Goal: Information Seeking & Learning: Learn about a topic

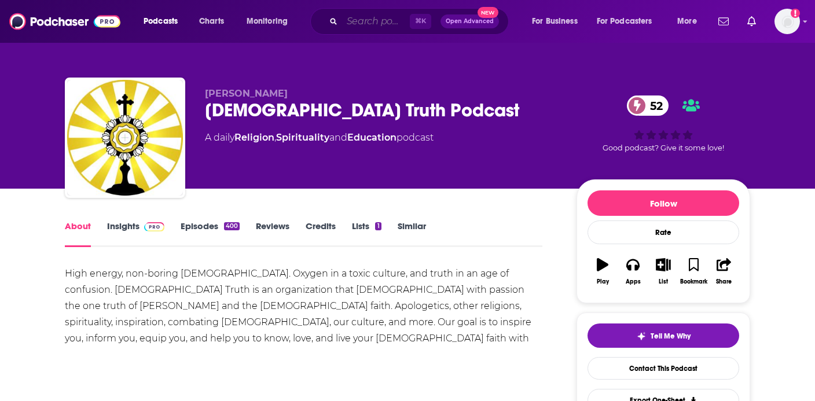
click at [388, 21] on input "Search podcasts, credits, & more..." at bounding box center [376, 21] width 68 height 19
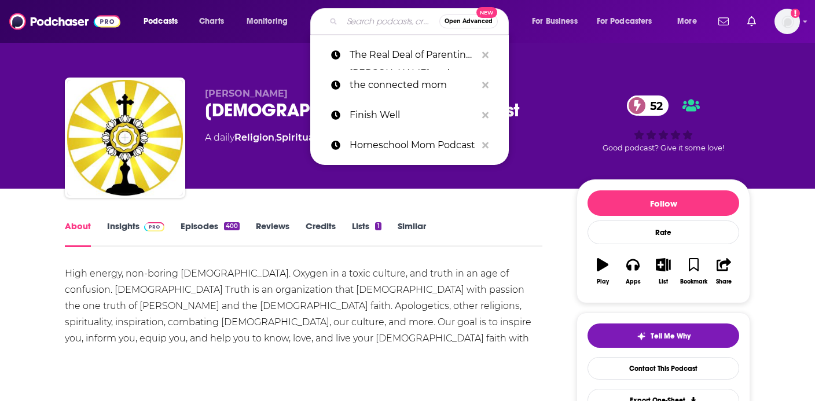
paste input "[PERSON_NAME]"
type input "[PERSON_NAME]"
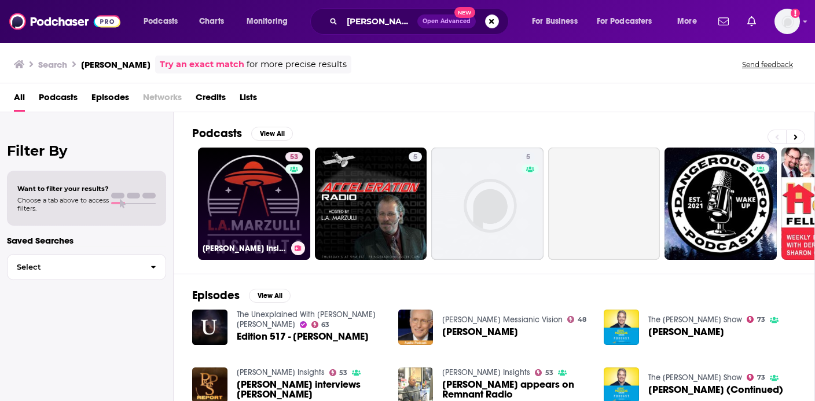
click at [280, 207] on link "53 [PERSON_NAME] Insights" at bounding box center [254, 204] width 112 height 112
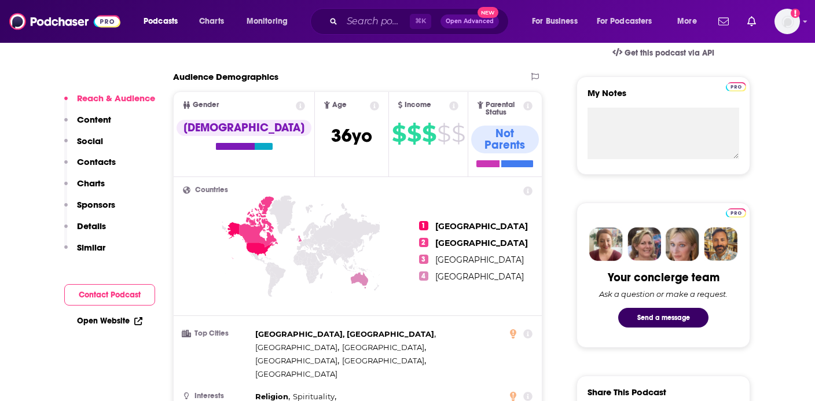
scroll to position [399, 0]
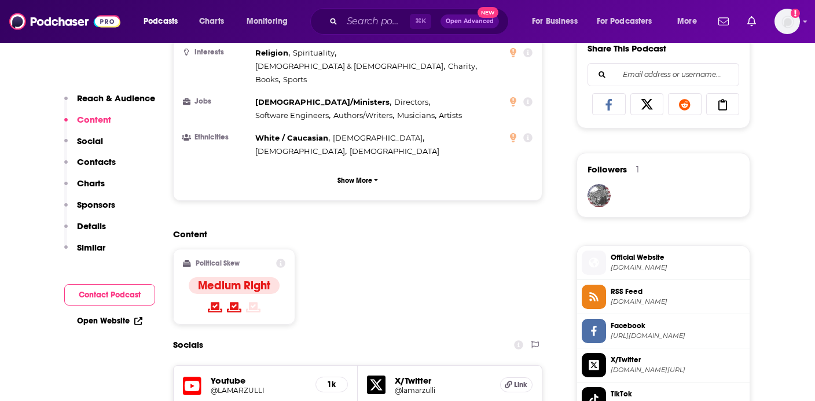
scroll to position [753, 0]
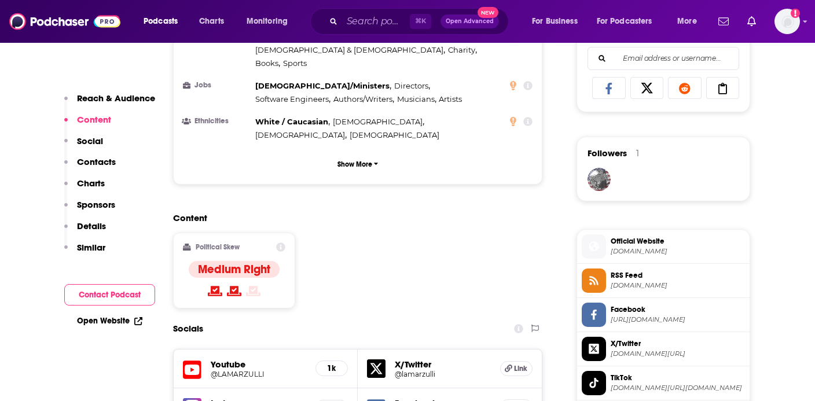
click at [252, 370] on h5 "@LAMARZULLI" at bounding box center [259, 374] width 96 height 9
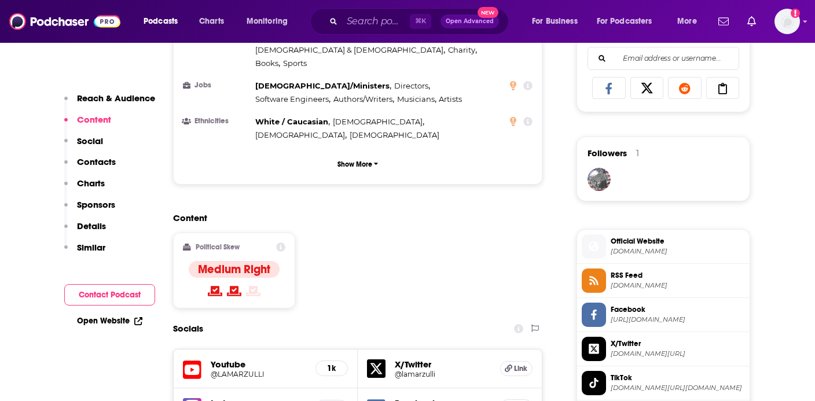
click at [413, 350] on div "X/Twitter @lamarzulli Link" at bounding box center [450, 369] width 184 height 39
click at [413, 370] on h5 "@lamarzulli" at bounding box center [443, 374] width 96 height 9
click at [634, 253] on span "[DOMAIN_NAME]" at bounding box center [678, 251] width 134 height 9
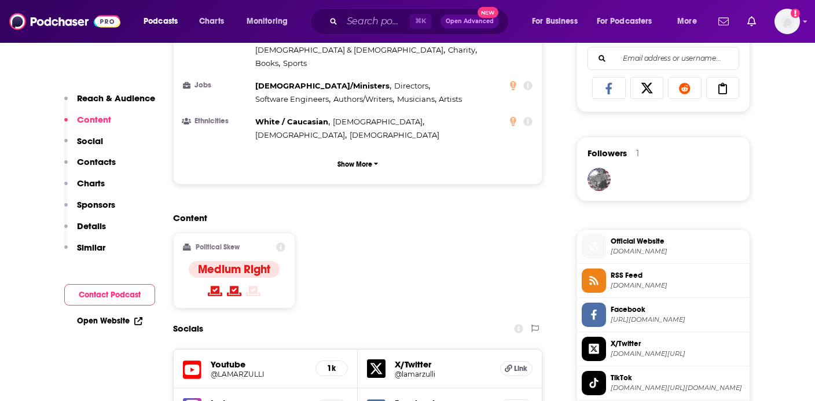
click at [385, 25] on input "Search podcasts, credits, & more..." at bounding box center [376, 21] width 68 height 19
paste input "Crossing Faiths"
type input "Crossing Faiths"
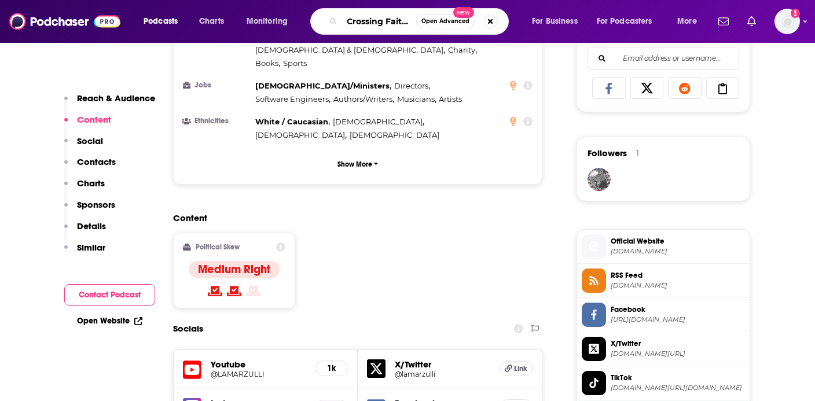
scroll to position [0, 1]
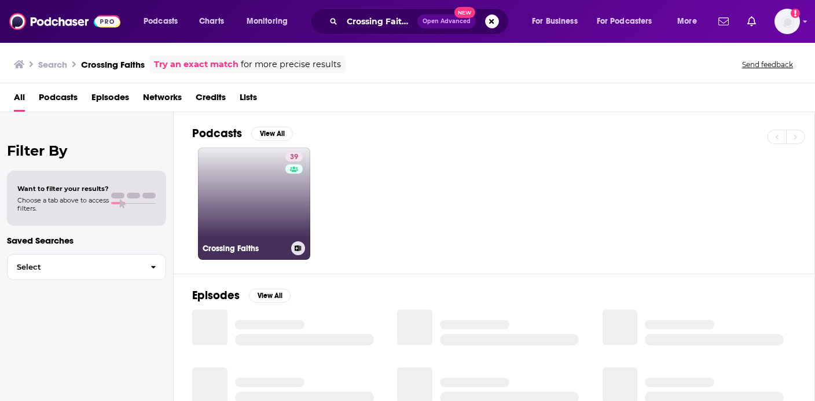
click at [268, 192] on link "39 Crossing Faiths" at bounding box center [254, 204] width 112 height 112
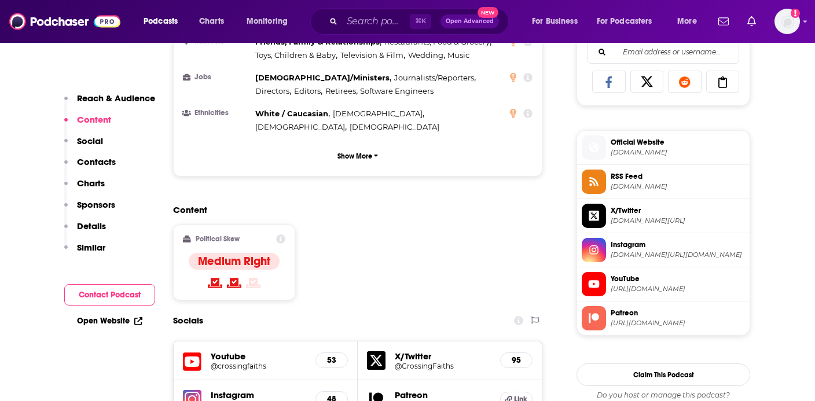
scroll to position [762, 0]
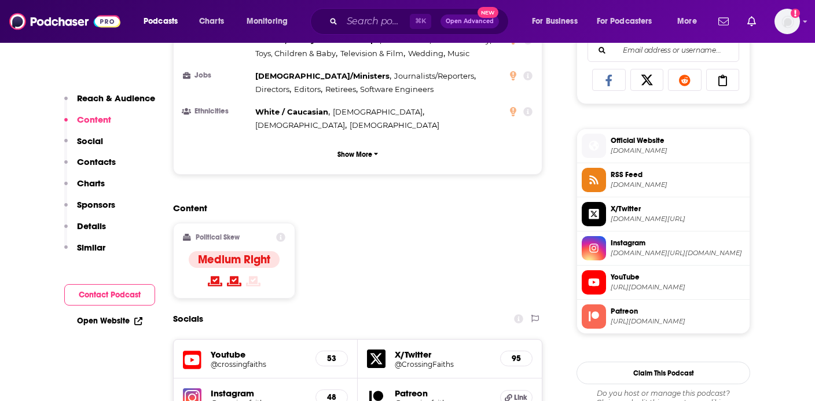
click at [250, 360] on h5 "@crossingfaiths" at bounding box center [259, 364] width 96 height 9
click at [440, 360] on h5 "@CrossingFaiths" at bounding box center [443, 364] width 96 height 9
click at [259, 399] on h5 "@crossing.faiths" at bounding box center [259, 403] width 96 height 9
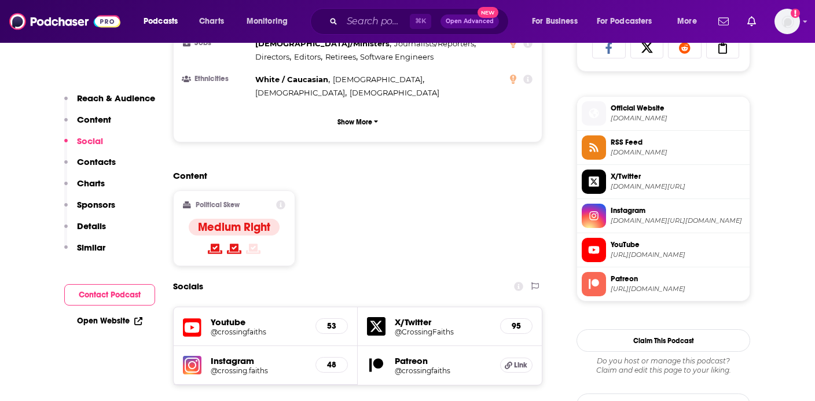
scroll to position [804, 0]
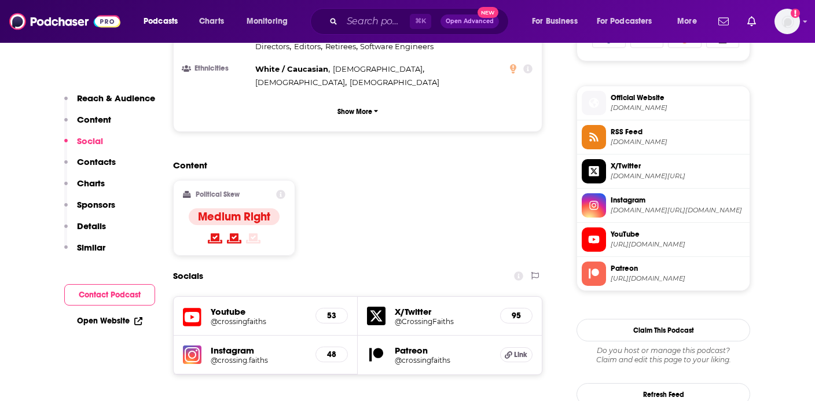
click at [621, 111] on span "[DOMAIN_NAME]" at bounding box center [678, 108] width 134 height 9
click at [384, 21] on input "Search podcasts, credits, & more..." at bounding box center [376, 21] width 68 height 19
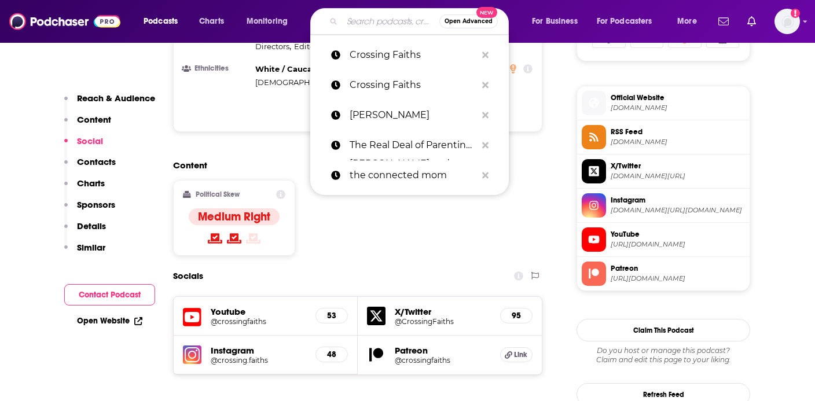
paste input "The End Times Watchman/[PERSON_NAME] Ministries"
type input "The End Times Watchman/[PERSON_NAME] Ministries"
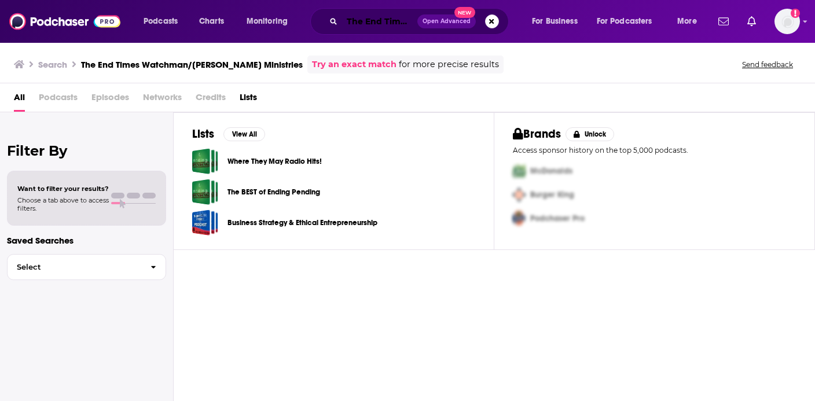
click at [397, 14] on input "The End Times Watchman/[PERSON_NAME] Ministries" at bounding box center [379, 21] width 75 height 19
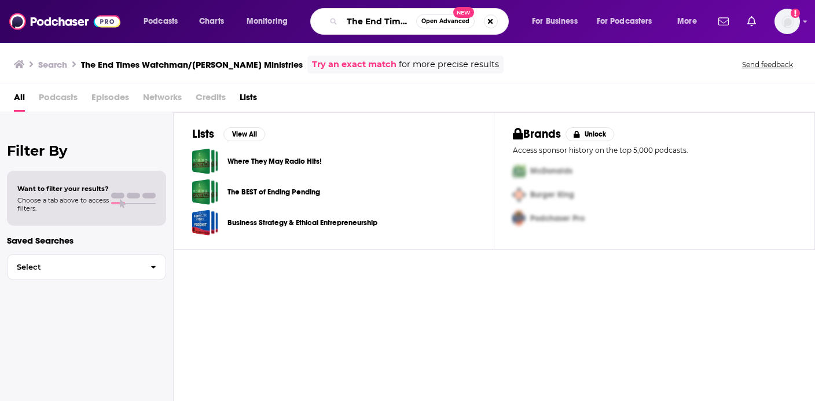
drag, startPoint x: 411, startPoint y: 20, endPoint x: 427, endPoint y: 19, distance: 16.3
click at [427, 19] on div "The End Times Watchman/[PERSON_NAME] Ministries Open Advanced New" at bounding box center [409, 21] width 199 height 27
click at [488, 23] on button "Search podcasts, credits, & more..." at bounding box center [491, 21] width 14 height 14
type input "[PERSON_NAME]"
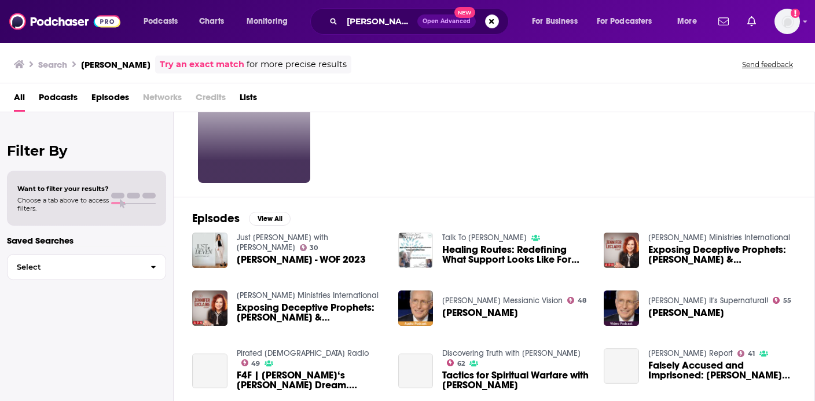
scroll to position [89, 0]
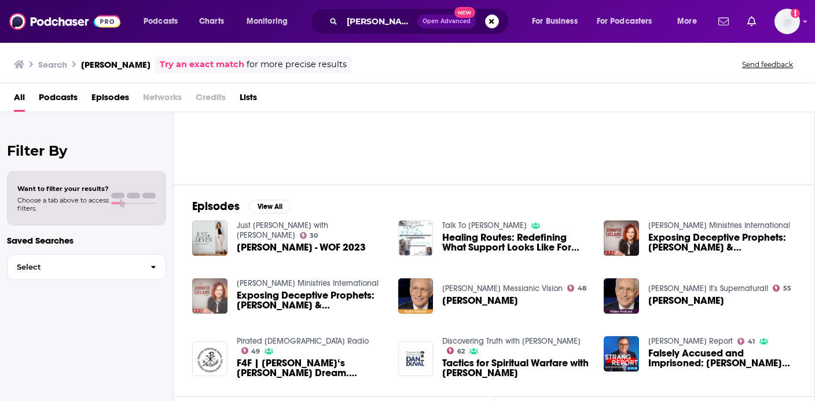
click at [211, 297] on img "Exposing Deceptive Prophets: Jennifer LeClaire & Jenny Weaver" at bounding box center [209, 296] width 35 height 35
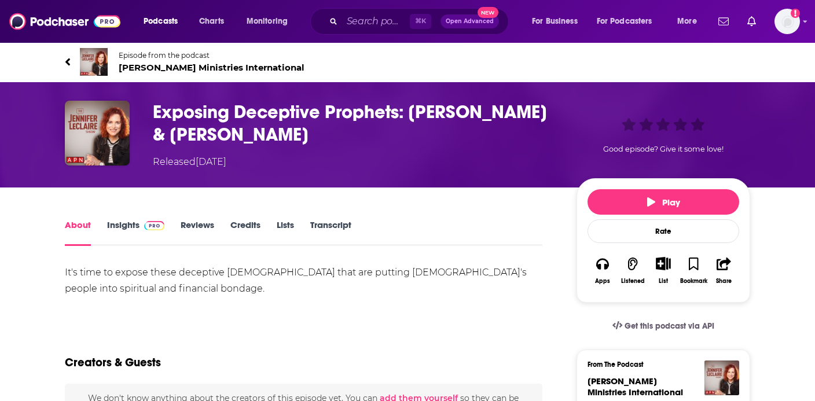
click at [217, 70] on span "[PERSON_NAME] Ministries International" at bounding box center [212, 67] width 186 height 11
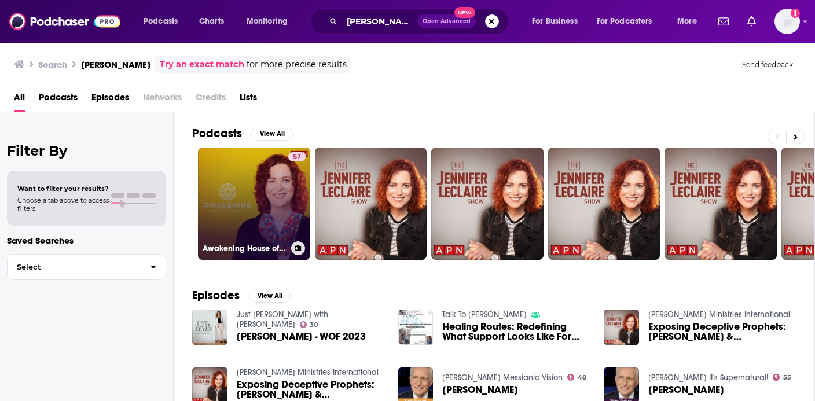
click at [226, 195] on link "57 Awakening House of Prayer with [PERSON_NAME]" at bounding box center [254, 204] width 112 height 112
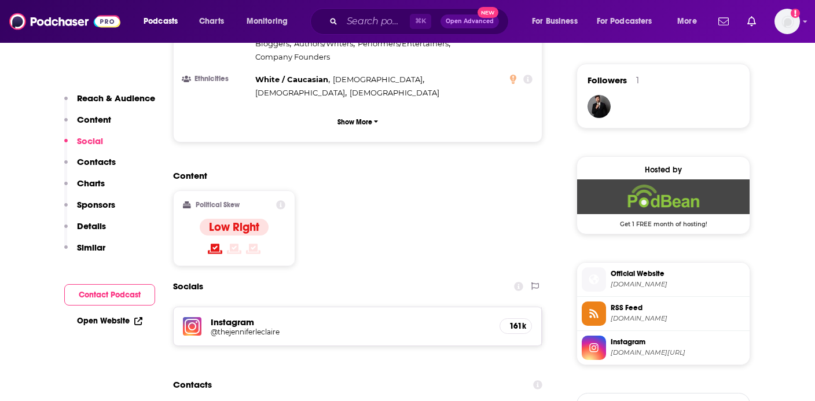
scroll to position [833, 0]
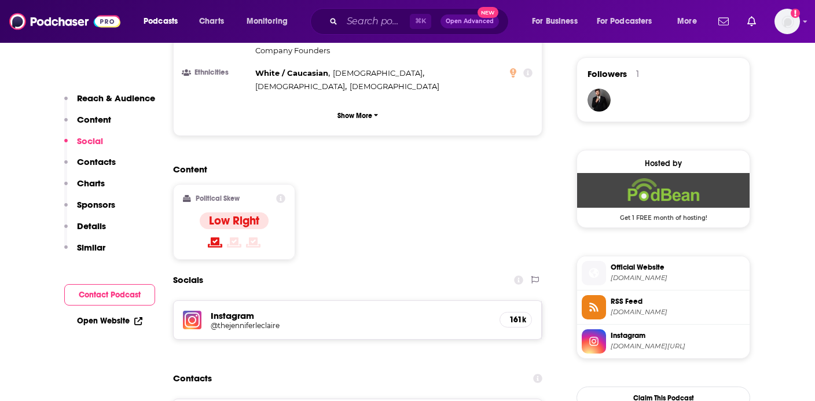
click at [264, 321] on h5 "@thejenniferleclaire" at bounding box center [303, 325] width 185 height 9
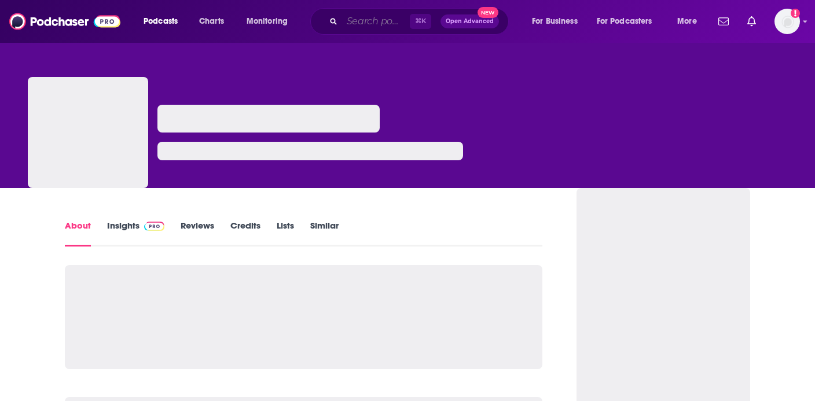
click at [376, 29] on input "Search podcasts, credits, & more..." at bounding box center [376, 21] width 68 height 19
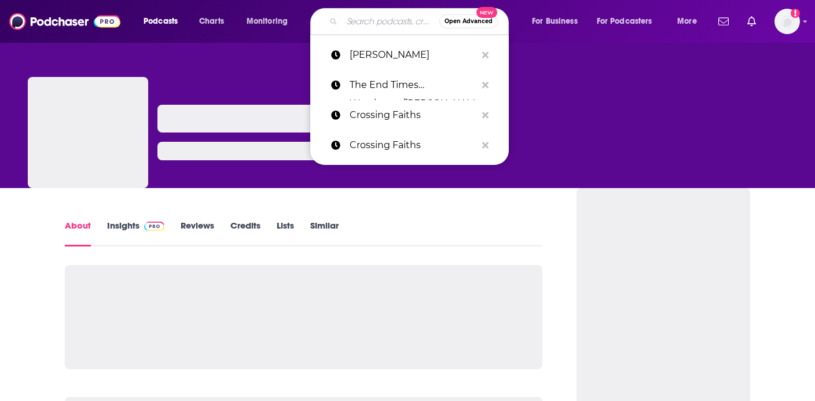
paste input "https://www.facebook.com/jenniferleclaire/"
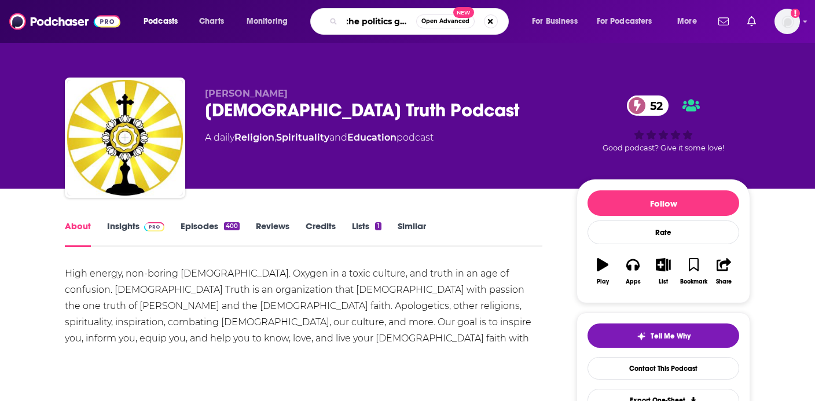
type input "the politics guys"
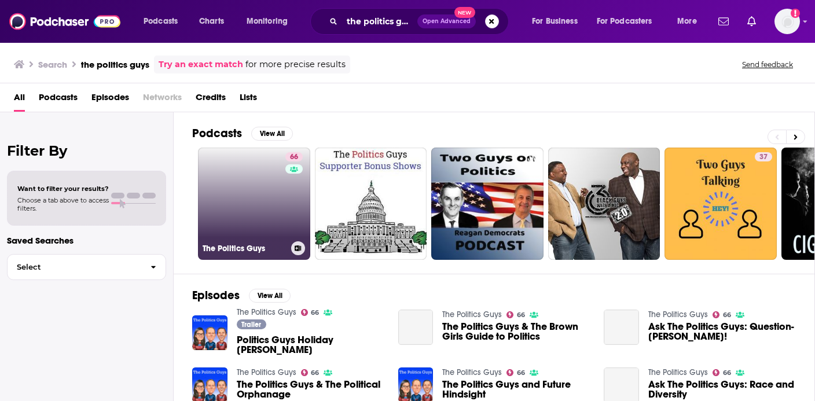
click at [265, 205] on link "66 The Politics Guys" at bounding box center [254, 204] width 112 height 112
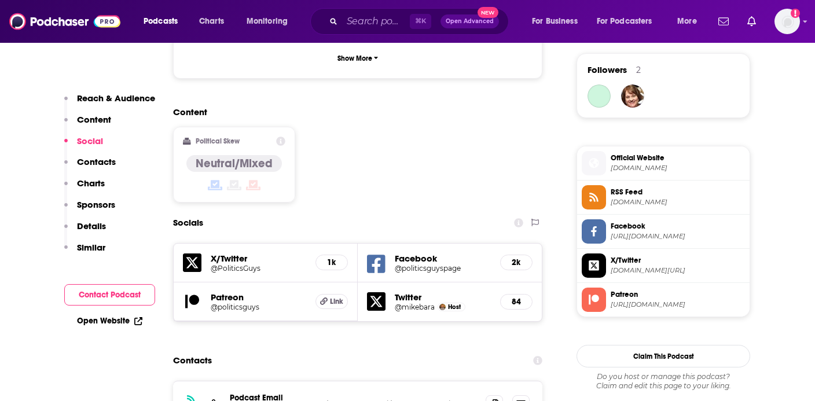
scroll to position [861, 0]
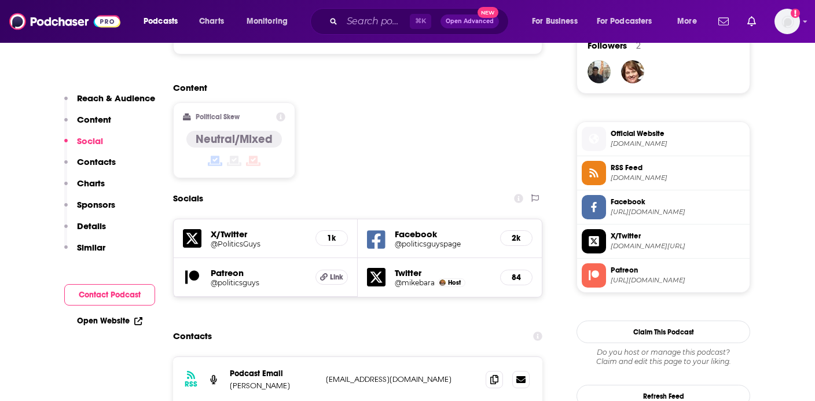
click at [243, 240] on h5 "@PoliticsGuys" at bounding box center [259, 244] width 96 height 9
click at [455, 240] on h5 "@politicsguyspage" at bounding box center [443, 244] width 96 height 9
click at [422, 279] on h5 "@mikebara" at bounding box center [415, 283] width 40 height 9
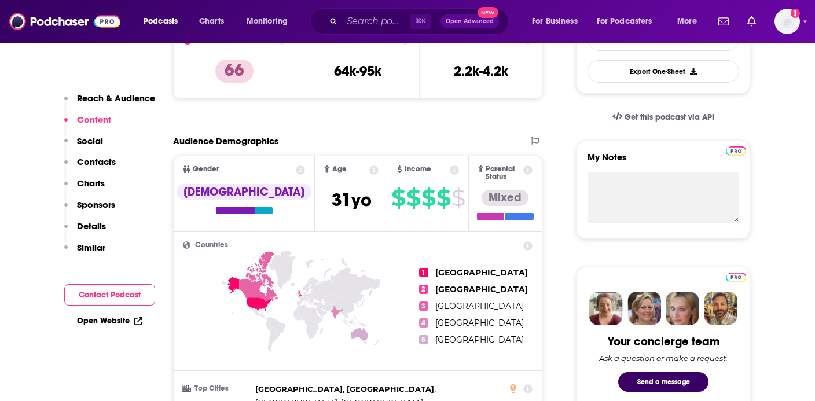
scroll to position [118, 0]
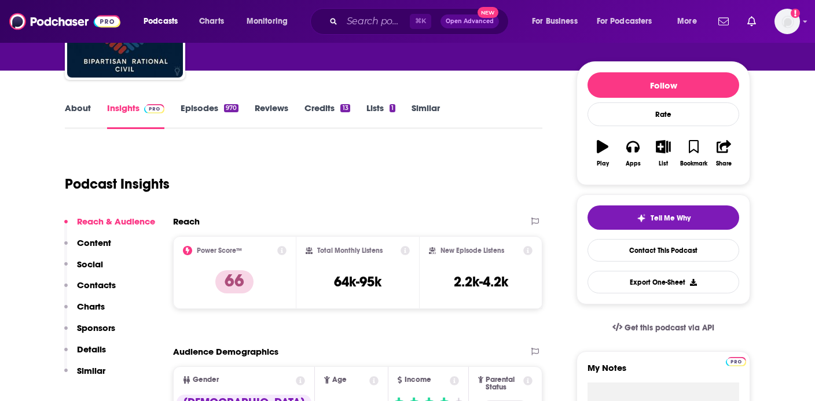
click at [215, 109] on link "Episodes 970" at bounding box center [210, 116] width 58 height 27
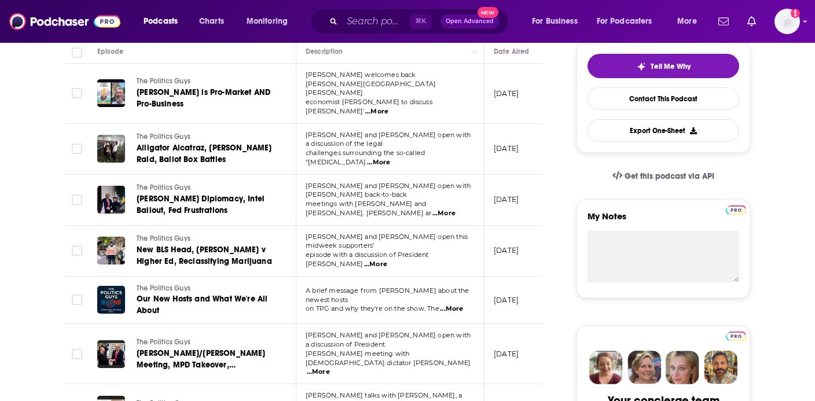
scroll to position [272, 0]
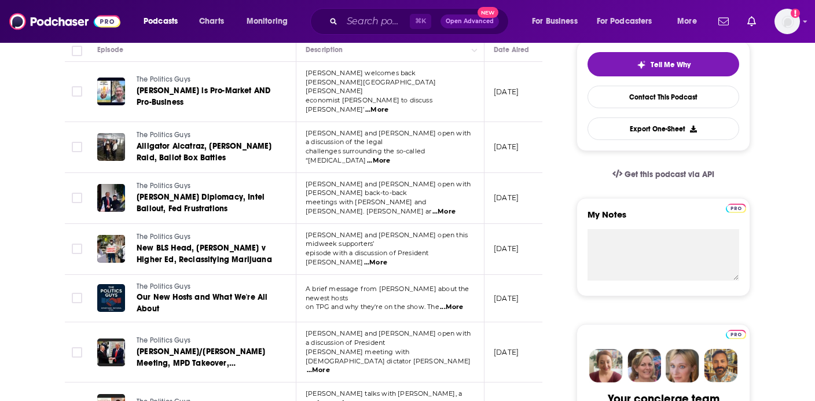
click at [458, 303] on span "...More" at bounding box center [451, 307] width 23 height 9
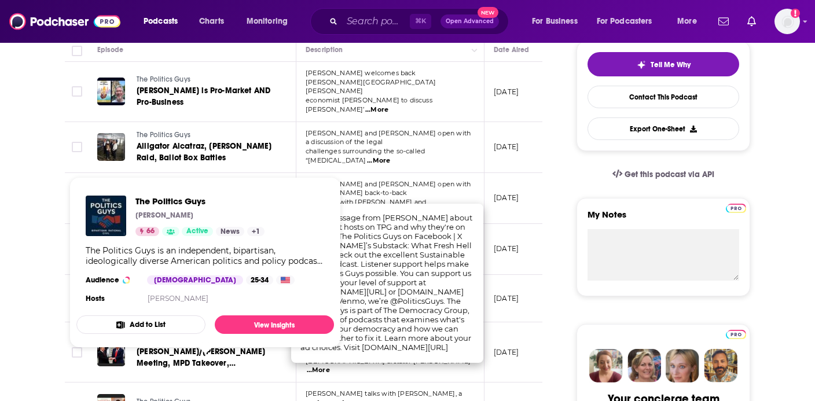
click at [237, 339] on span "The Politics Guys Michael Baranowski 66 Active News + 1 The Politics Guys is an…" at bounding box center [205, 262] width 258 height 171
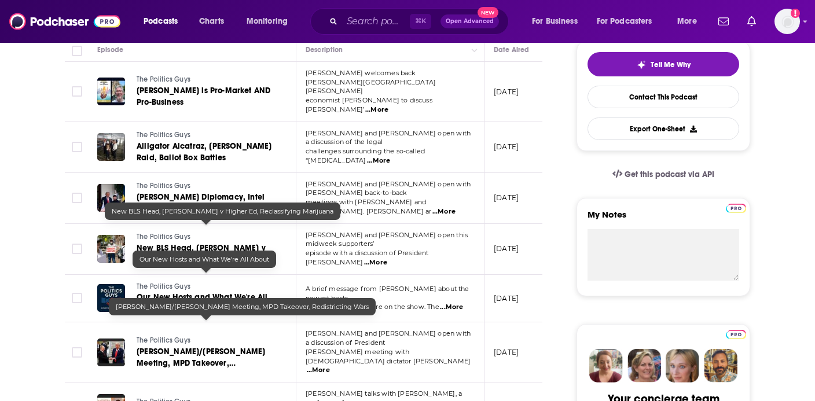
scroll to position [620, 0]
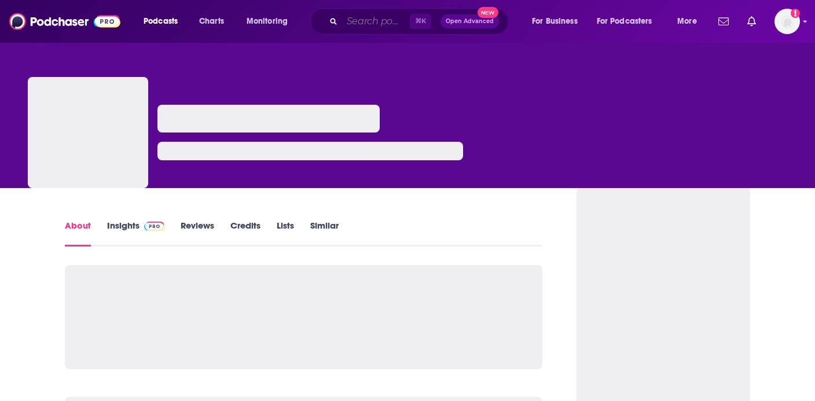
click at [392, 21] on input "Search podcasts, credits, & more..." at bounding box center [376, 21] width 68 height 19
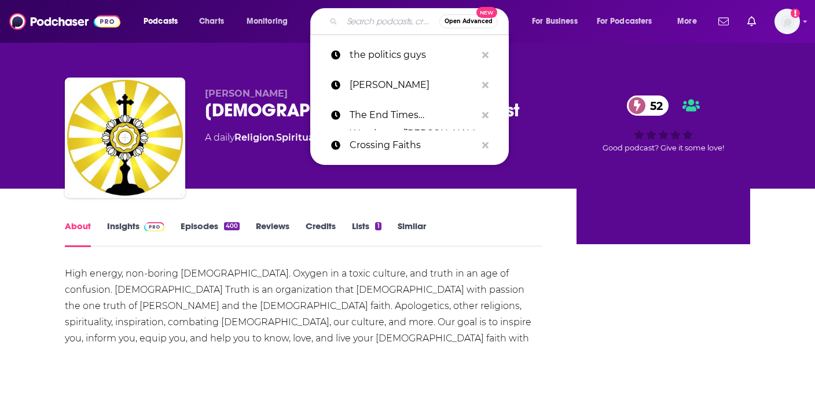
paste input "Unfiltered Rise Podcast"
type input "Unfiltered Rise Podcast"
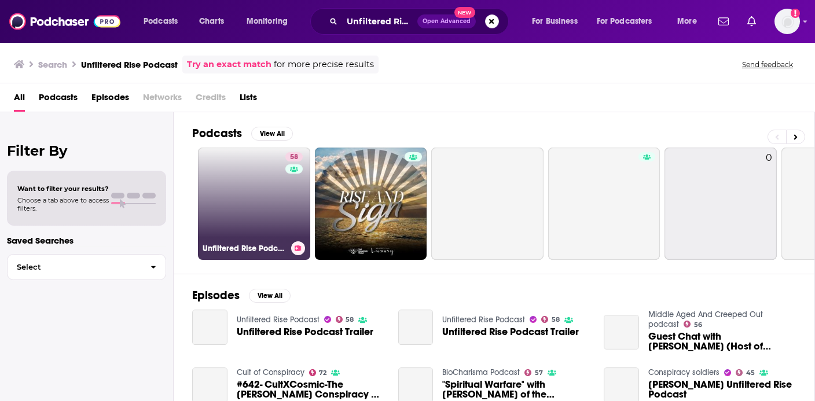
click at [273, 202] on link "58 Unfiltered Rise Podcast" at bounding box center [254, 204] width 112 height 112
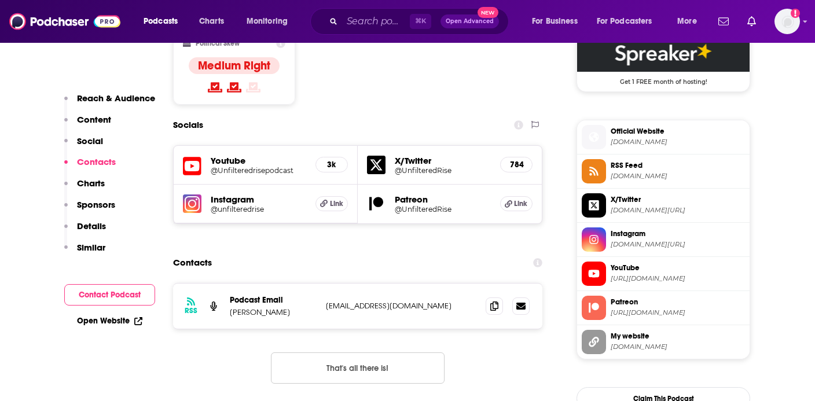
scroll to position [955, 0]
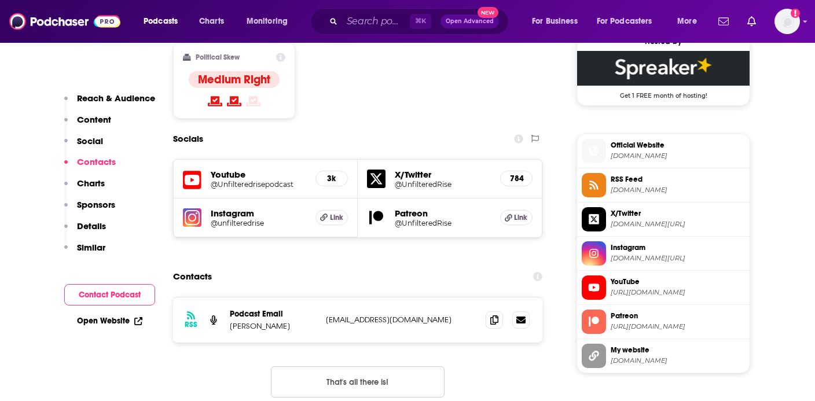
click at [448, 180] on h5 "@UnfilteredRise" at bounding box center [443, 184] width 96 height 9
click at [253, 219] on h5 "@unfilteredrise" at bounding box center [259, 223] width 96 height 9
click at [250, 180] on h5 "@Unfilteredrisepodcast" at bounding box center [259, 184] width 96 height 9
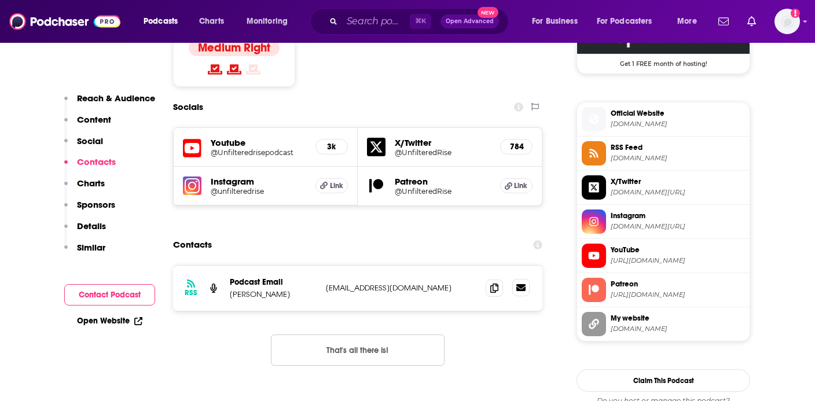
scroll to position [989, 0]
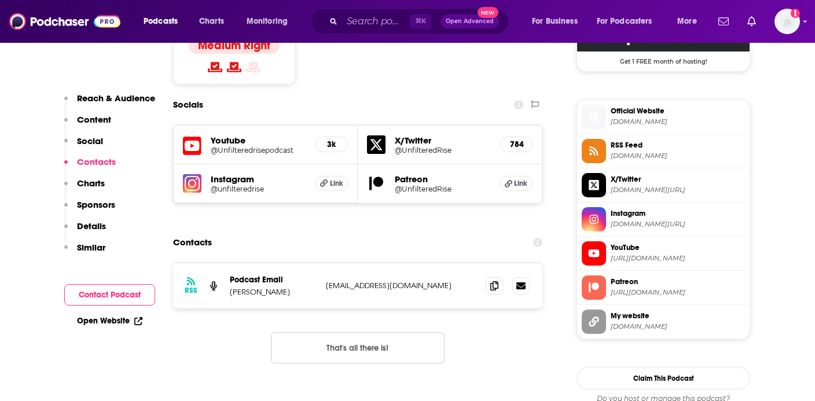
click at [645, 330] on span "unfilteredrisepodcast.com" at bounding box center [678, 327] width 134 height 9
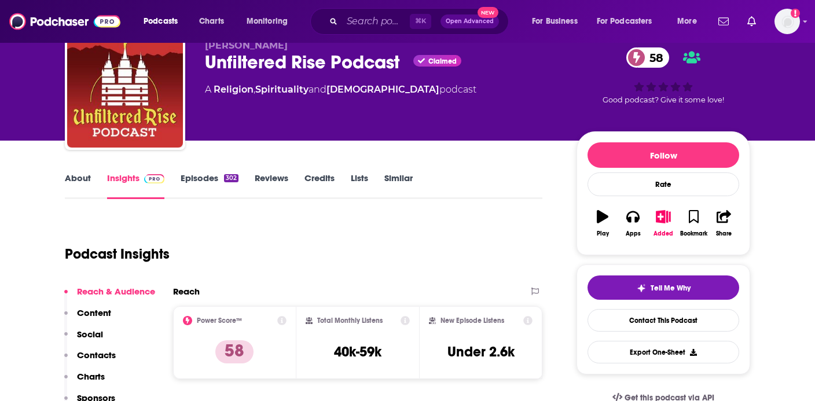
scroll to position [50, 0]
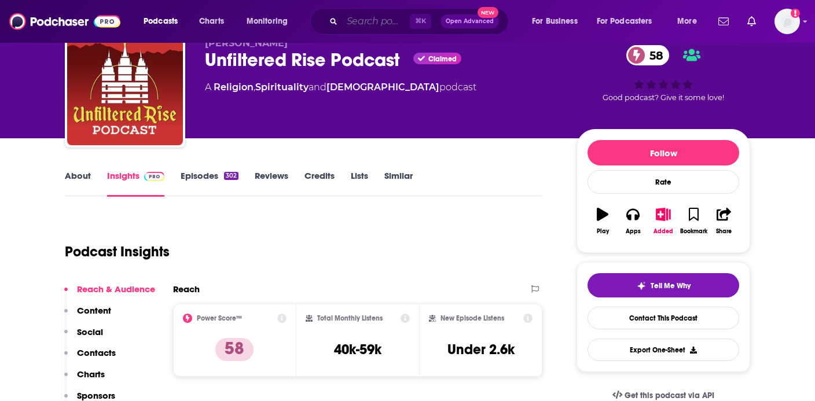
click at [367, 23] on input "Search podcasts, credits, & more..." at bounding box center [376, 21] width 68 height 19
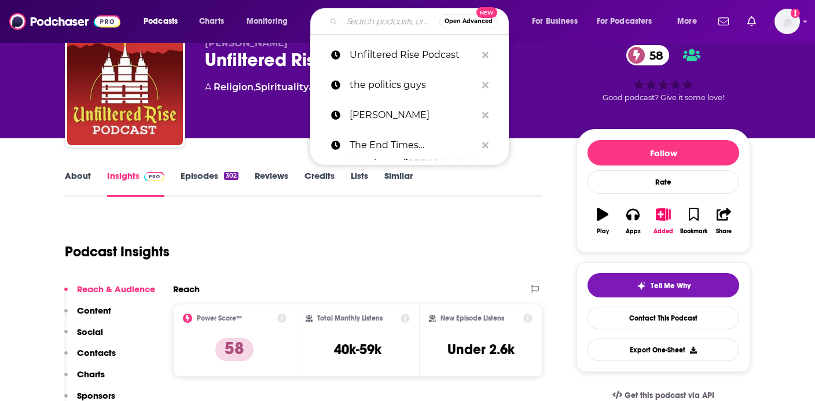
paste input "The Biblical Hitmen"
type input "The Biblical Hitmen"
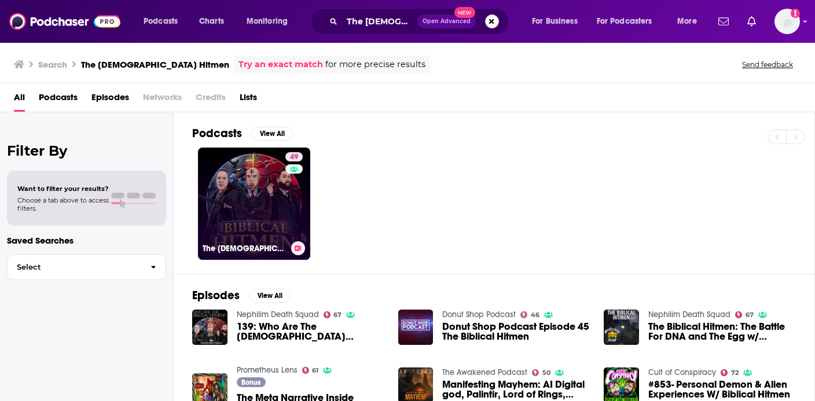
click at [246, 199] on link "49 The Biblical Hitmen" at bounding box center [254, 204] width 112 height 112
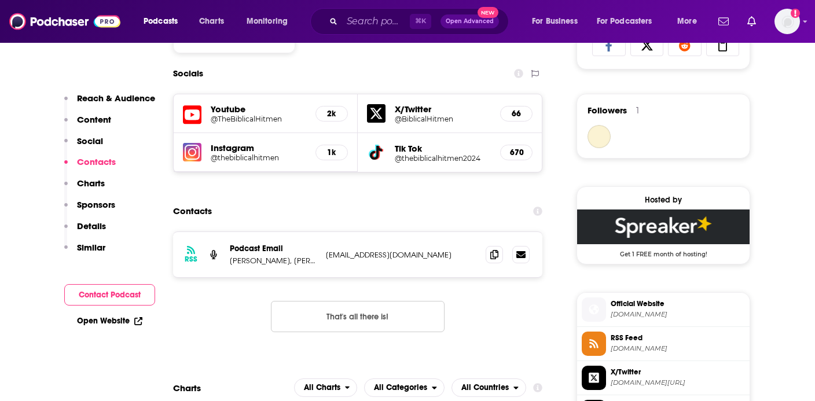
scroll to position [794, 0]
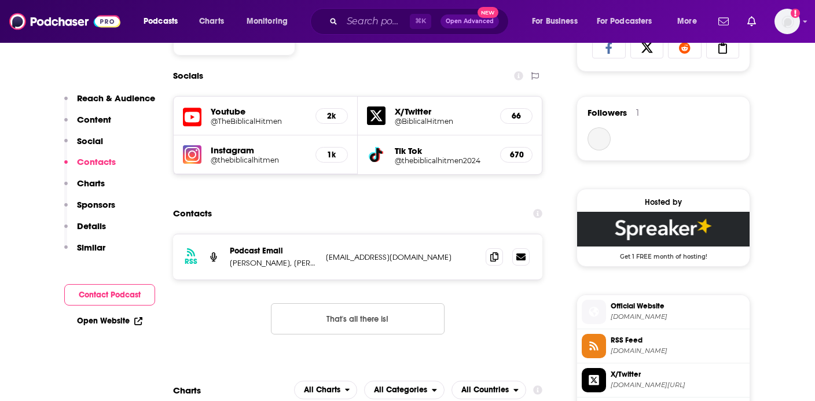
click at [263, 120] on h5 "@TheBiblicalHitmen" at bounding box center [259, 121] width 96 height 9
click at [441, 123] on h5 "@BiblicalHitmen" at bounding box center [443, 121] width 96 height 9
click at [429, 165] on div "Tik Tok @thebiblicalhitmen2024 670" at bounding box center [450, 155] width 184 height 39
click at [270, 162] on h5 "@thebiblicalhitmen" at bounding box center [259, 160] width 96 height 9
click at [375, 13] on input "Search podcasts, credits, & more..." at bounding box center [376, 21] width 68 height 19
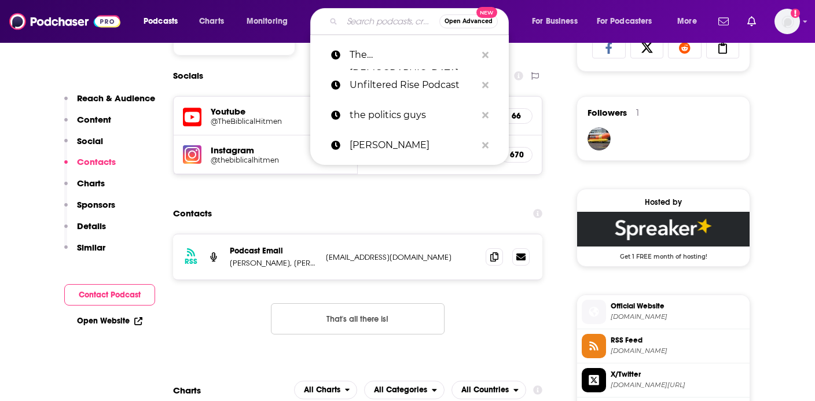
paste input "Eternal Affairs TRUTH Radio"
type input "Eternal Affairs TRUTH Radio"
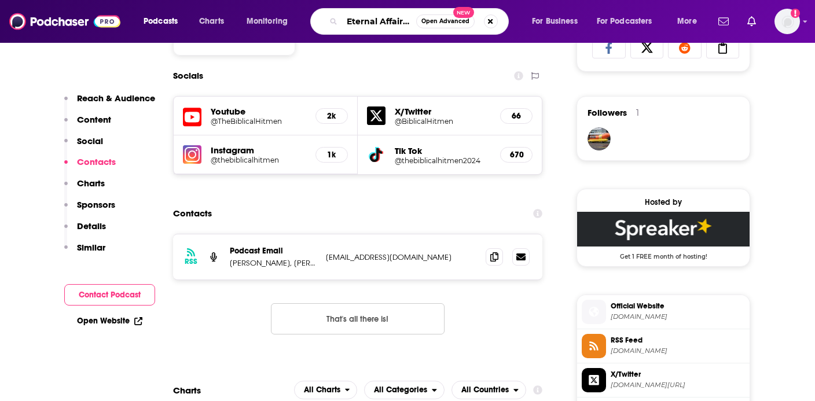
scroll to position [0, 54]
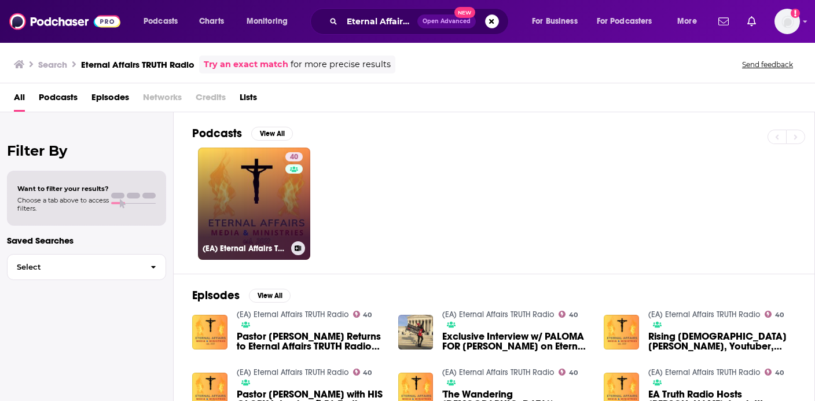
click at [298, 210] on div "40" at bounding box center [296, 196] width 20 height 89
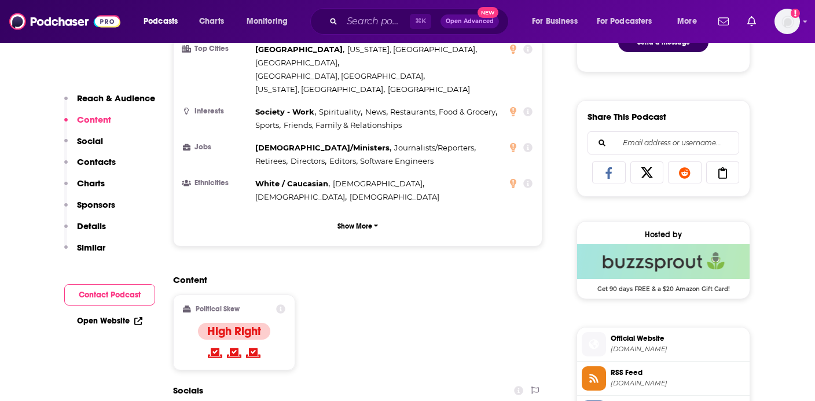
scroll to position [817, 0]
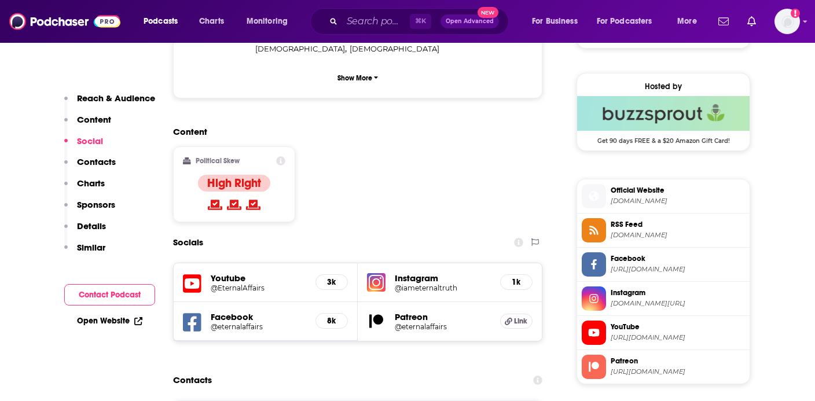
click at [231, 264] on div "Youtube @EternalAffairs 3k" at bounding box center [266, 283] width 184 height 39
click at [236, 284] on h5 "@EternalAffairs" at bounding box center [259, 288] width 96 height 9
click at [237, 312] on h5 "Facebook" at bounding box center [259, 317] width 96 height 11
click at [239, 323] on h5 "@eternalaffairs" at bounding box center [259, 327] width 96 height 9
click at [455, 284] on h5 "@iameternaltruth" at bounding box center [443, 288] width 96 height 9
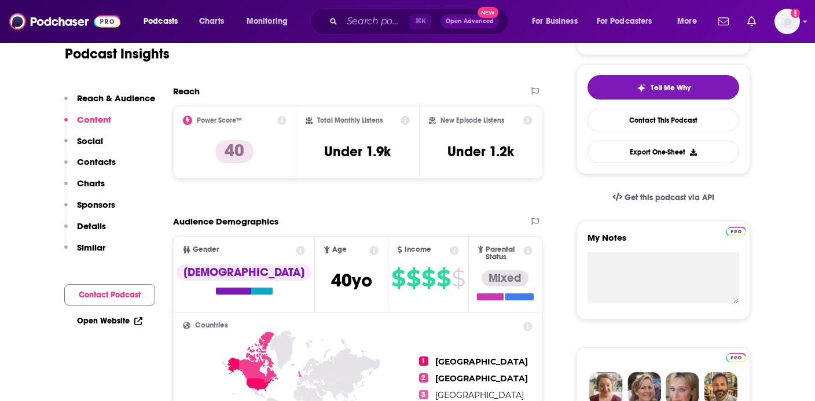
scroll to position [210, 0]
